Goal: Information Seeking & Learning: Learn about a topic

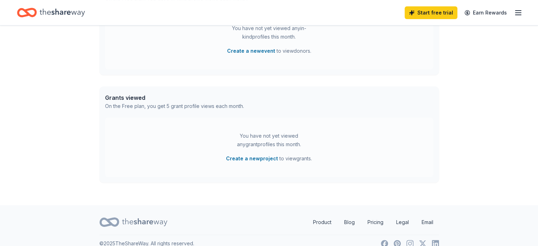
scroll to position [235, 0]
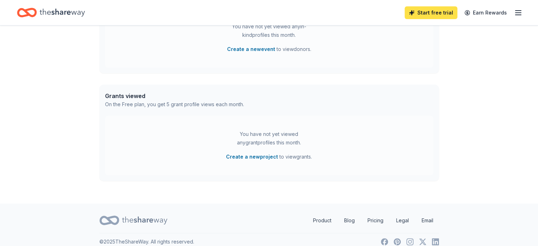
click at [422, 13] on link "Start free trial" at bounding box center [431, 12] width 53 height 13
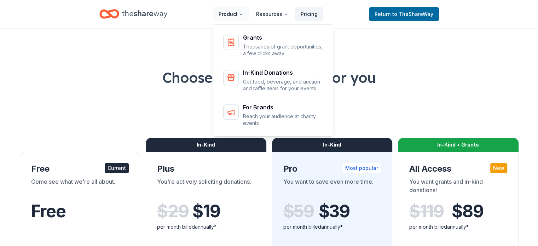
click at [239, 15] on button "Product" at bounding box center [231, 14] width 36 height 14
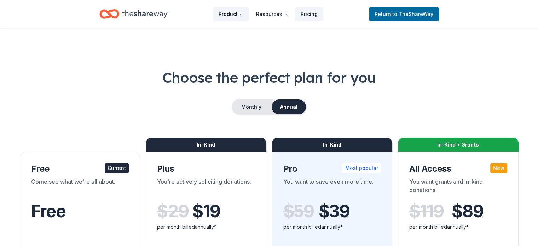
click at [239, 15] on button "Product" at bounding box center [231, 14] width 36 height 14
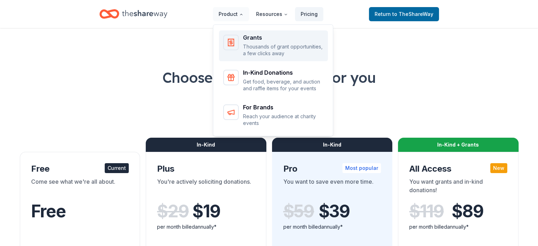
click at [257, 44] on p "Thousands of grant opportunities, a few clicks away" at bounding box center [283, 50] width 81 height 14
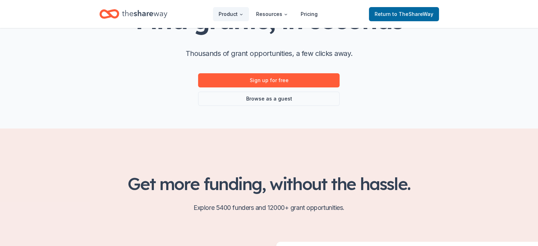
scroll to position [74, 0]
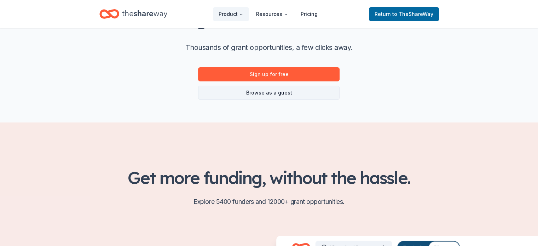
click at [267, 93] on link "Browse as a guest" at bounding box center [269, 93] width 142 height 14
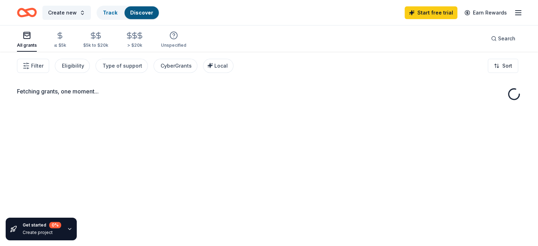
click at [267, 94] on div "Fetching grants, one moment..." at bounding box center [269, 91] width 504 height 8
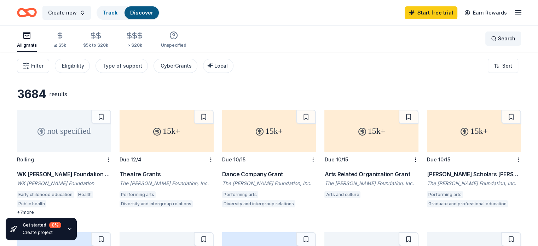
click at [491, 38] on div "Search" at bounding box center [503, 38] width 24 height 8
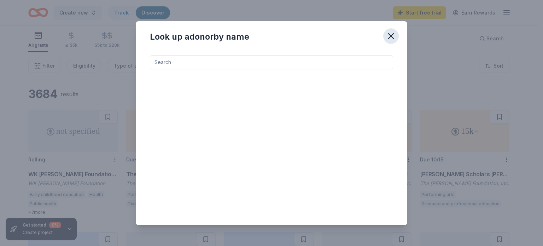
click at [391, 34] on icon "button" at bounding box center [391, 36] width 10 height 10
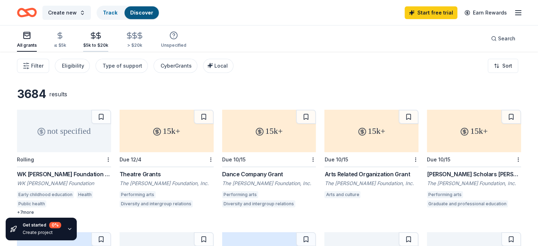
click at [105, 39] on div "$5k to $20k" at bounding box center [95, 39] width 25 height 17
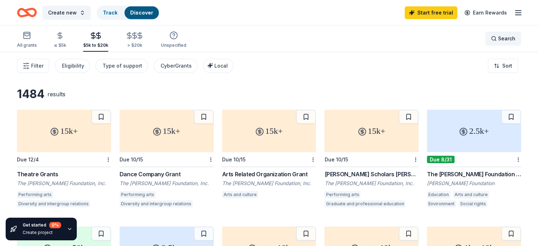
click at [498, 41] on span "Search" at bounding box center [506, 38] width 17 height 8
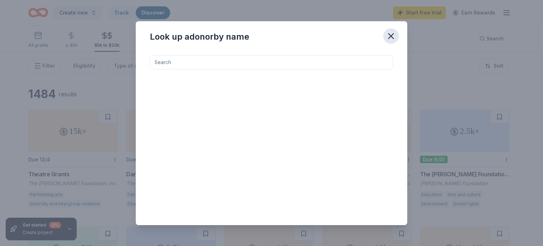
click at [391, 35] on icon "button" at bounding box center [391, 36] width 5 height 5
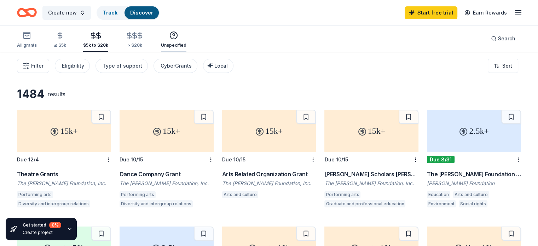
click at [178, 35] on icon "button" at bounding box center [173, 35] width 8 height 8
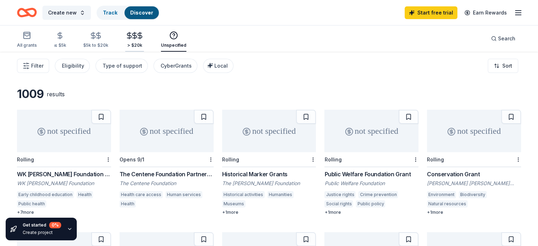
click at [140, 40] on div "> $20k" at bounding box center [134, 39] width 19 height 17
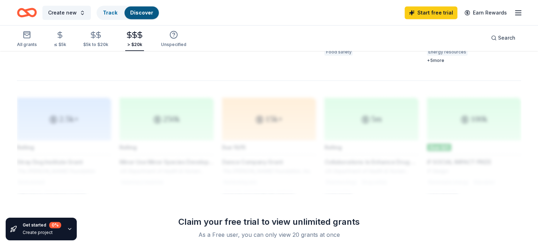
scroll to position [539, 0]
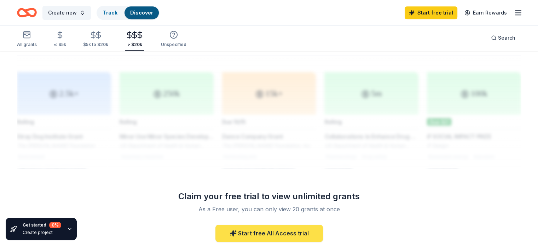
click at [262, 232] on link "Start free All Access trial" at bounding box center [269, 233] width 108 height 17
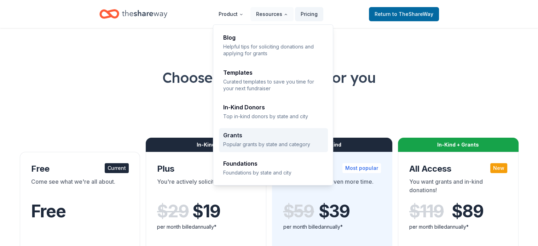
click at [241, 141] on p "Popular grants by state and category" at bounding box center [273, 144] width 100 height 7
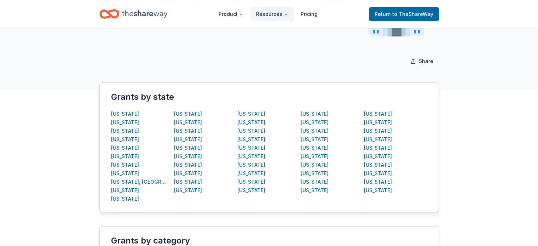
scroll to position [92, 0]
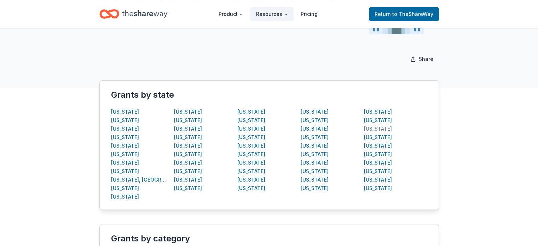
click at [366, 129] on div "Texas" at bounding box center [378, 129] width 28 height 8
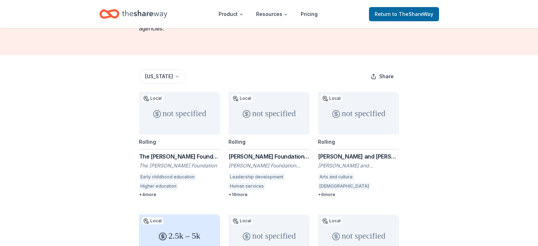
scroll to position [80, 0]
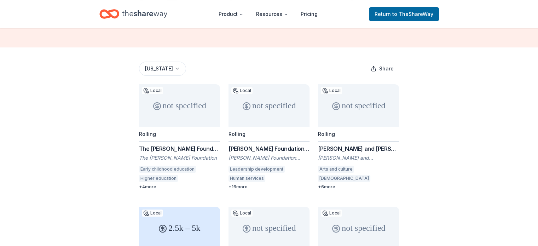
click at [176, 98] on div "not specified" at bounding box center [179, 105] width 81 height 42
click at [305, 12] on link "Pricing" at bounding box center [309, 14] width 28 height 14
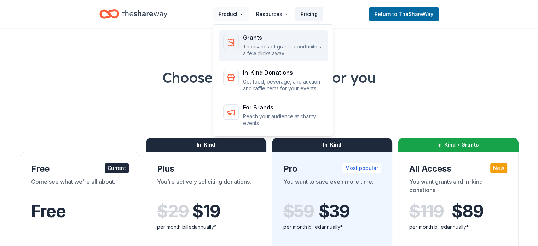
click at [253, 36] on div "Grants" at bounding box center [283, 38] width 81 height 6
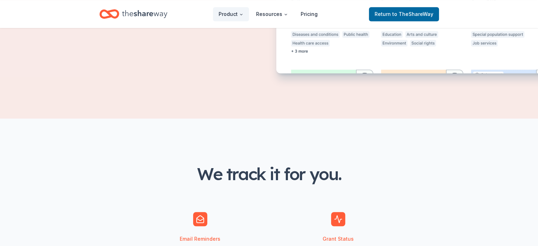
scroll to position [452, 0]
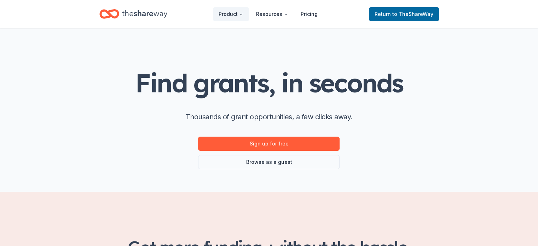
scroll to position [0, 0]
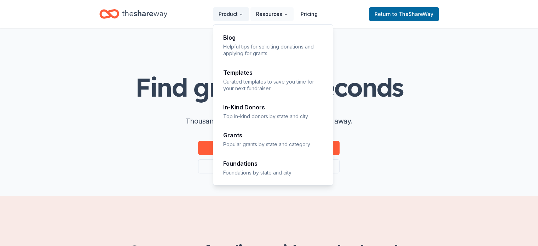
click at [272, 14] on button "Resources" at bounding box center [271, 14] width 43 height 14
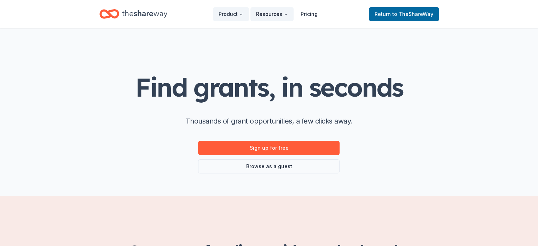
click at [272, 14] on button "Resources" at bounding box center [271, 14] width 43 height 14
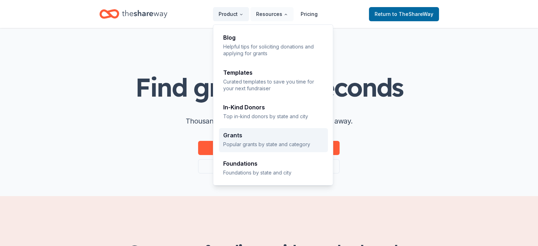
click at [237, 142] on p "Popular grants by state and category" at bounding box center [273, 144] width 100 height 7
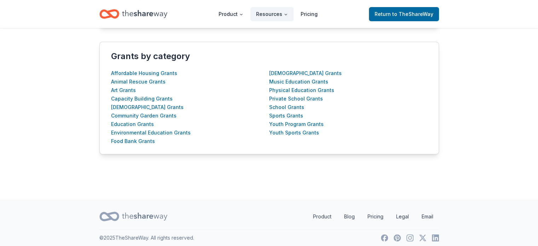
scroll to position [278, 0]
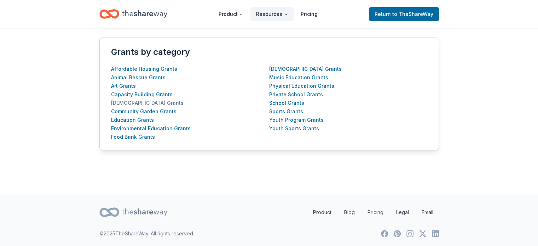
click at [120, 103] on div "[DEMOGRAPHIC_DATA] Grants" at bounding box center [147, 103] width 73 height 8
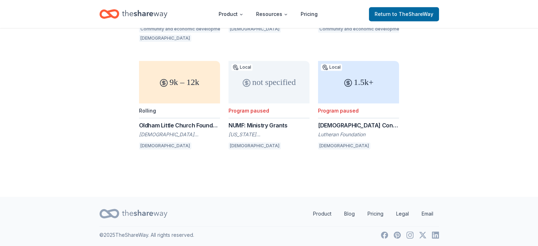
scroll to position [335, 0]
